Goal: Navigation & Orientation: Understand site structure

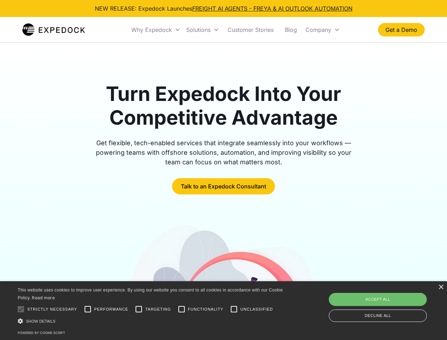
click at [156, 30] on div "Why Expedock" at bounding box center [151, 29] width 41 height 7
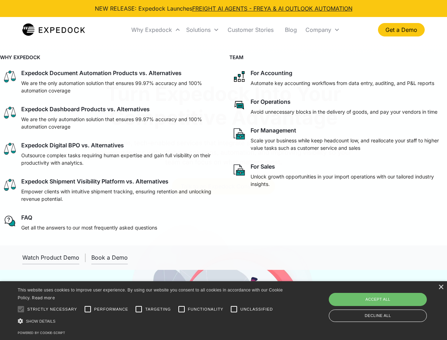
click at [203, 30] on div "Solutions" at bounding box center [198, 29] width 24 height 7
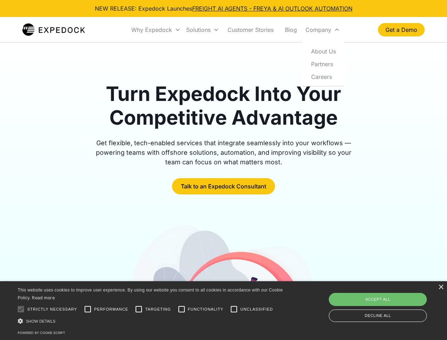
click at [323, 30] on div "Company" at bounding box center [319, 29] width 26 height 7
click at [21, 309] on div at bounding box center [21, 309] width 14 height 14
click at [88, 309] on input "Performance" at bounding box center [88, 309] width 14 height 14
checkbox input "true"
click at [139, 309] on input "Targeting" at bounding box center [139, 309] width 14 height 14
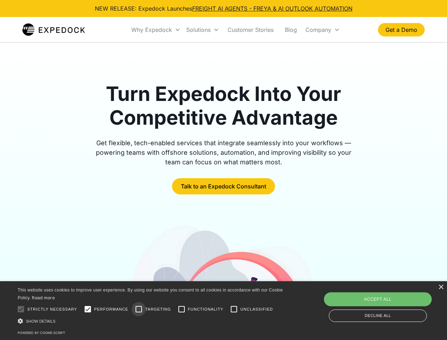
checkbox input "true"
click at [182, 309] on input "Functionality" at bounding box center [182, 309] width 14 height 14
checkbox input "true"
click at [234, 309] on input "Unclassified" at bounding box center [234, 309] width 14 height 14
checkbox input "true"
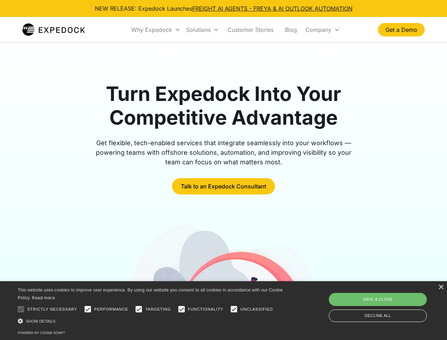
click at [152, 321] on div "Show details Hide details" at bounding box center [152, 320] width 268 height 7
